Goal: Task Accomplishment & Management: Manage account settings

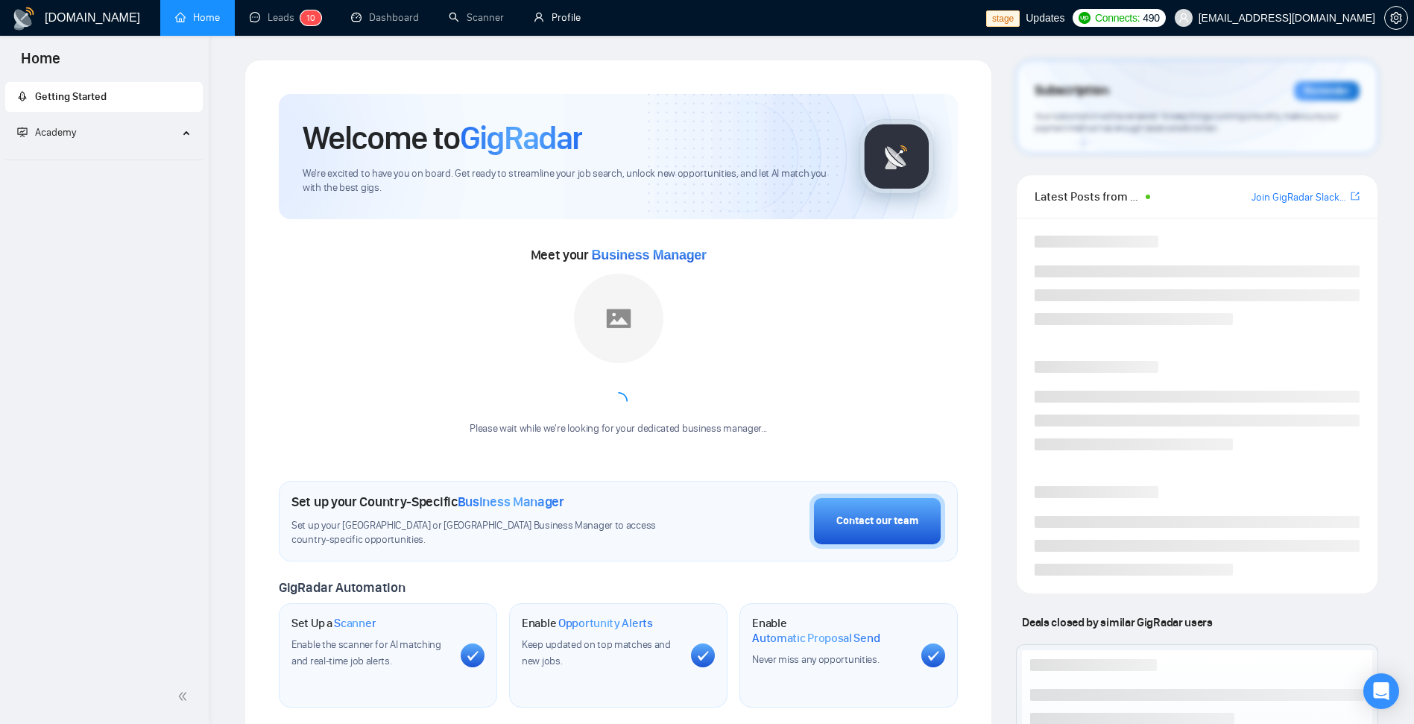
click at [547, 11] on link "Profile" at bounding box center [557, 17] width 47 height 13
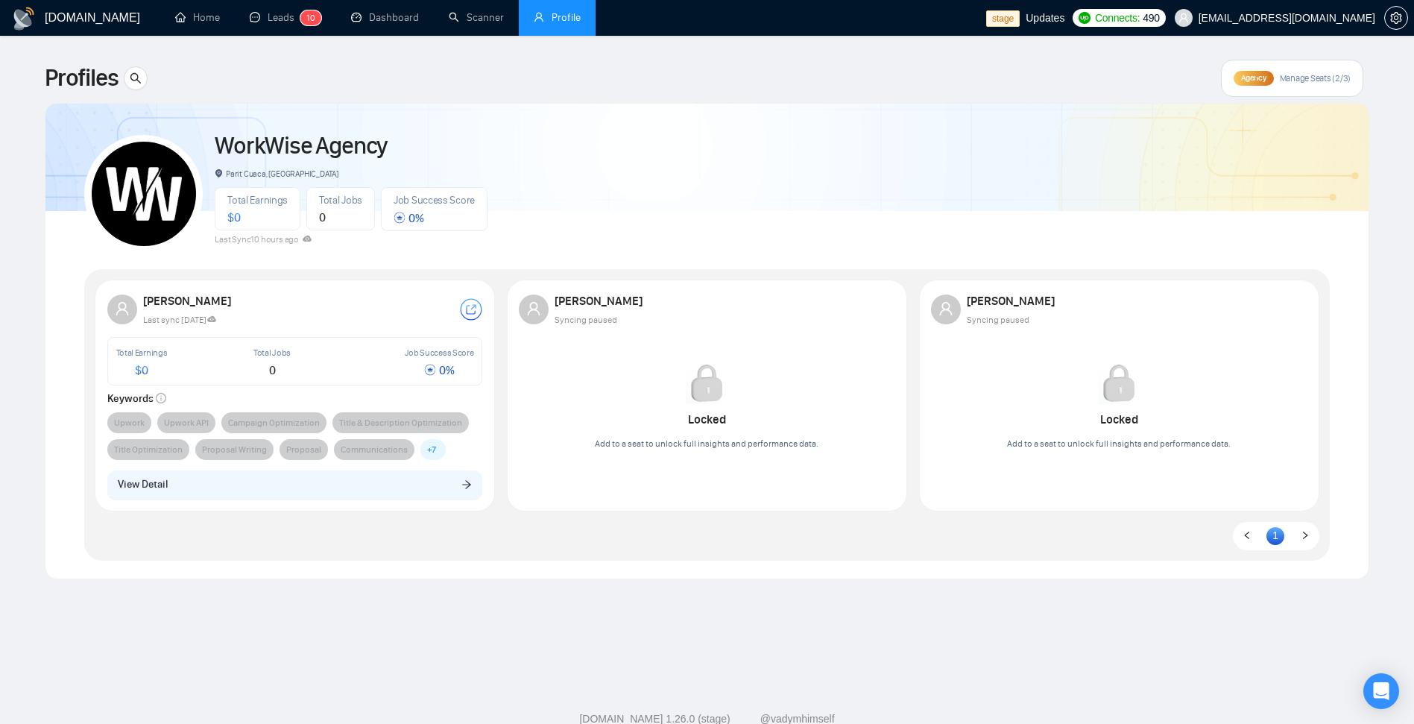
click at [1336, 88] on div "Agency Manage Seats (2/3)" at bounding box center [1292, 78] width 142 height 37
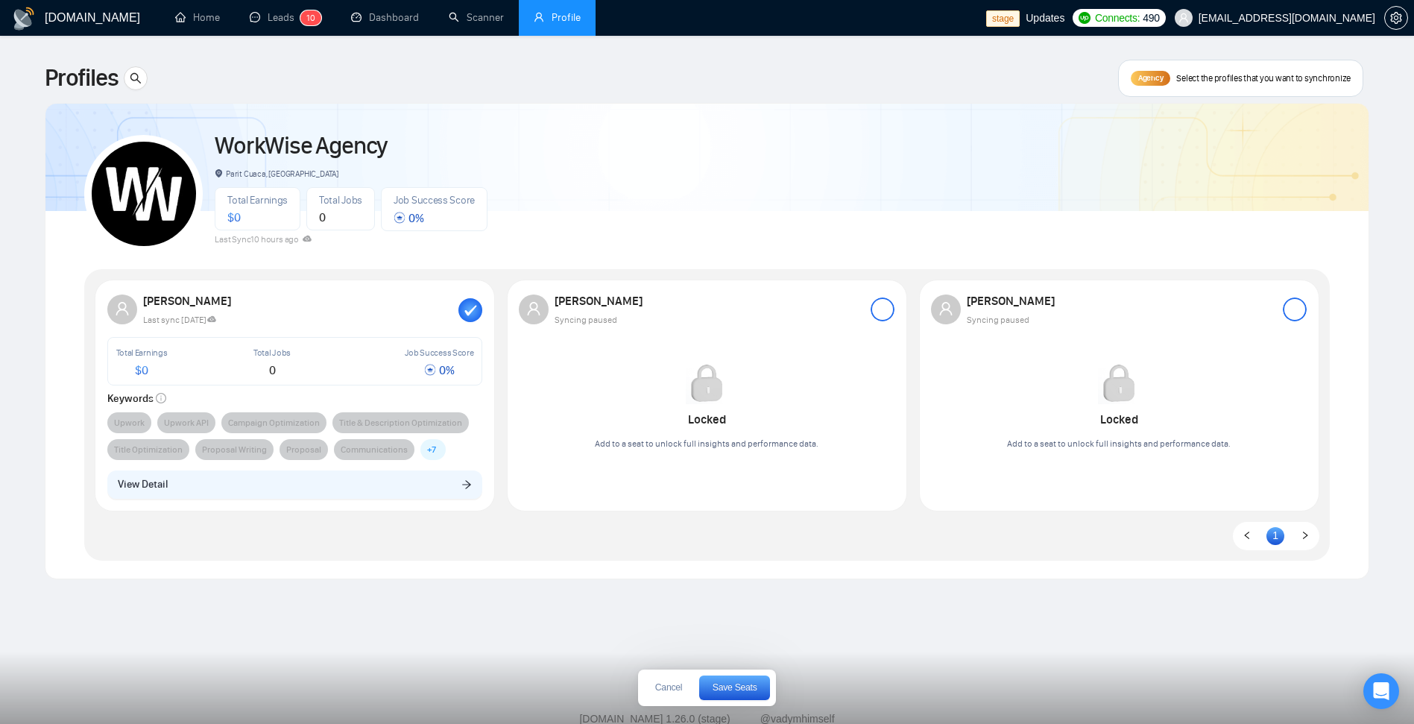
click at [883, 304] on div at bounding box center [883, 309] width 24 height 24
click at [737, 693] on button "Save Seats" at bounding box center [734, 687] width 71 height 25
